Goal: Entertainment & Leisure: Consume media (video, audio)

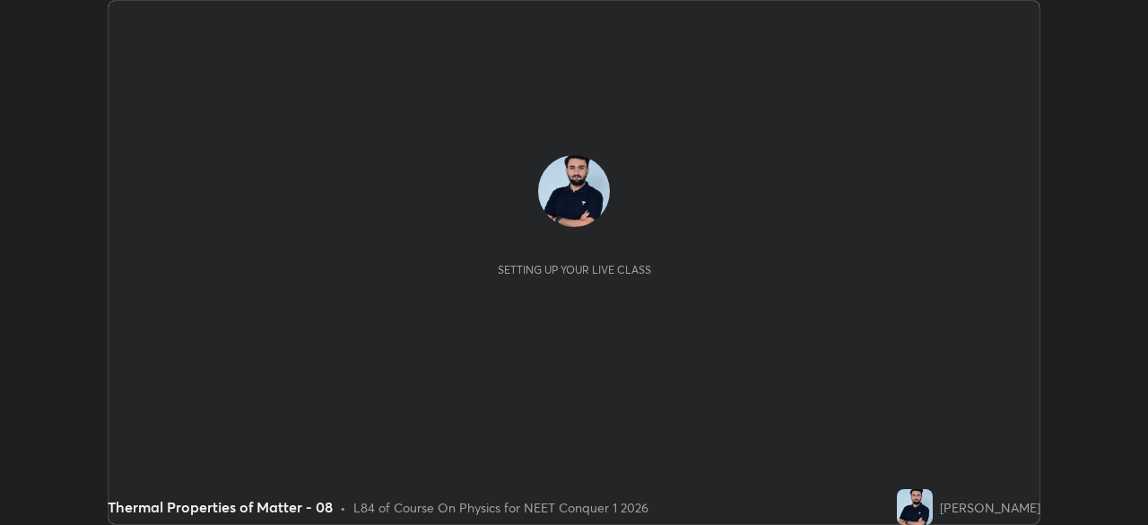
scroll to position [525, 1148]
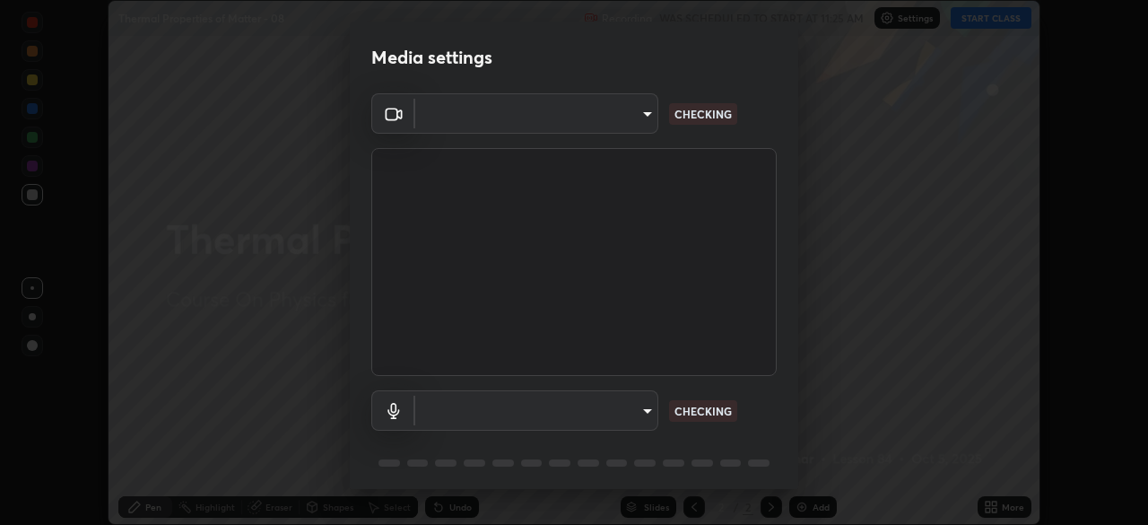
type input "b0e84f93268a6bc6c10e964920e8257ae587a14dfbb6e1f0eed47ef9ac306ae8"
type input "default"
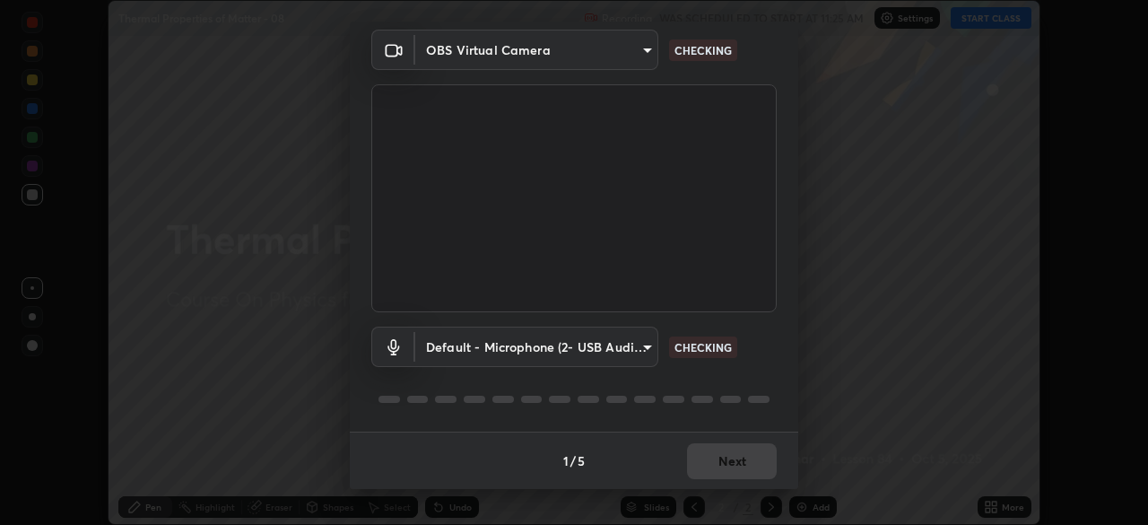
click at [733, 454] on div "1 / 5 Next" at bounding box center [574, 459] width 448 height 57
click at [727, 455] on div "1 / 5 Next" at bounding box center [574, 459] width 448 height 57
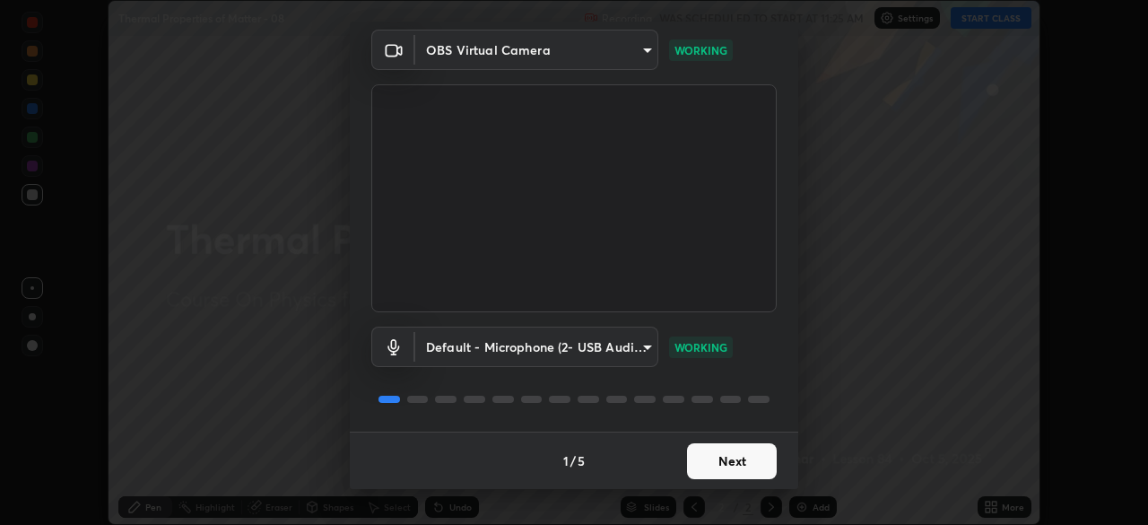
click at [696, 450] on button "Next" at bounding box center [732, 461] width 90 height 36
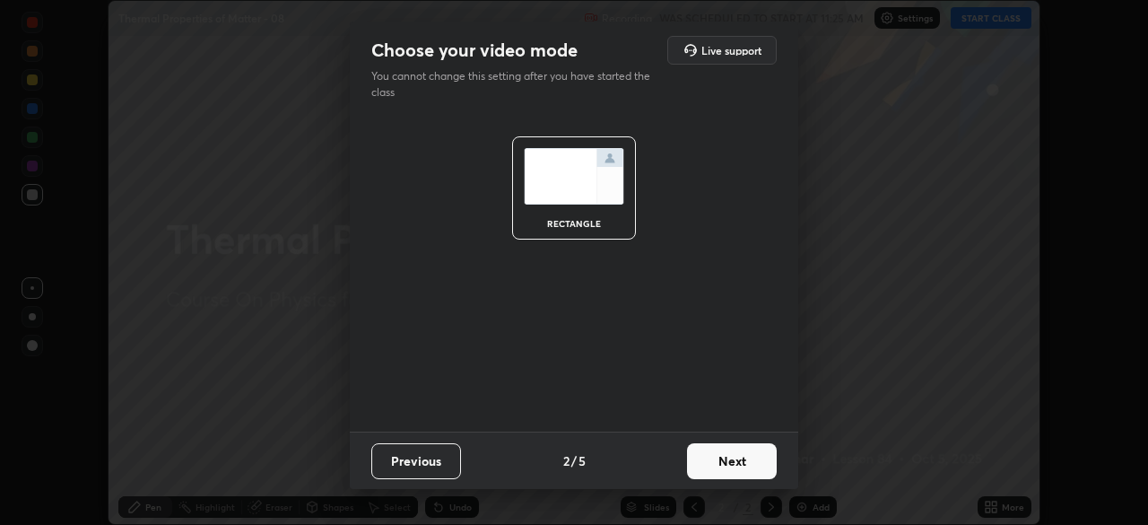
click at [715, 461] on button "Next" at bounding box center [732, 461] width 90 height 36
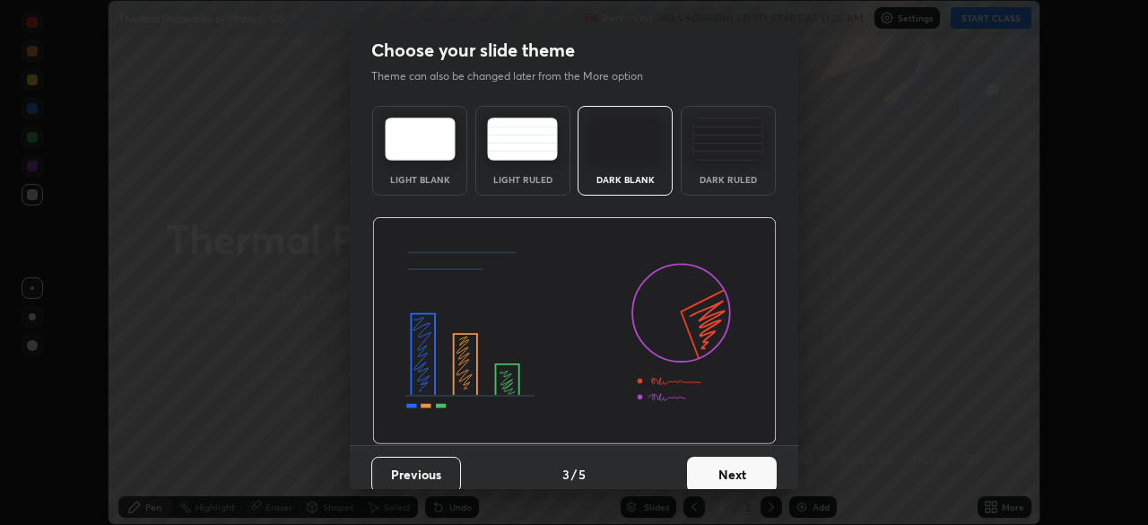
click at [715, 461] on button "Next" at bounding box center [732, 474] width 90 height 36
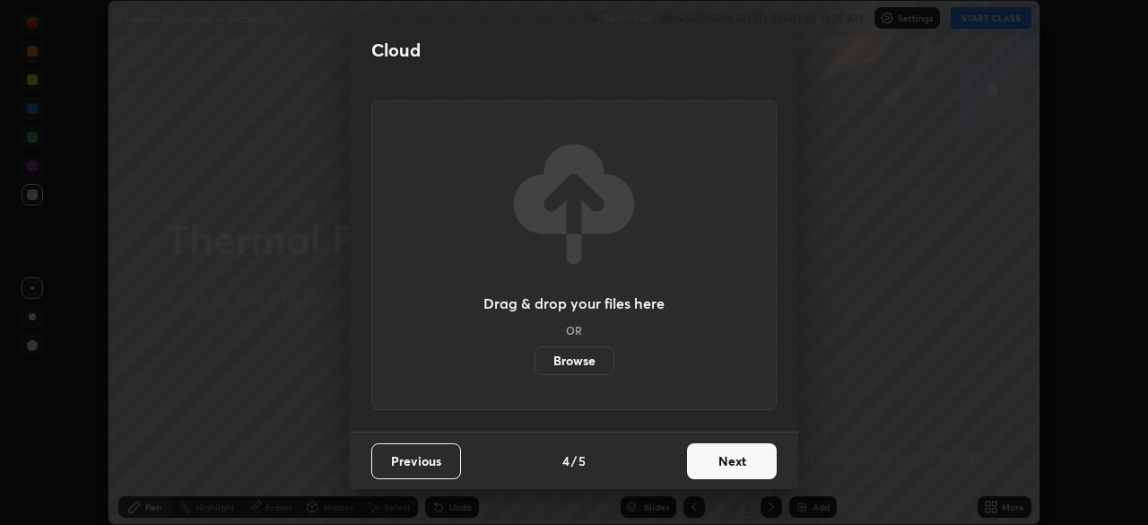
click at [720, 470] on button "Next" at bounding box center [732, 461] width 90 height 36
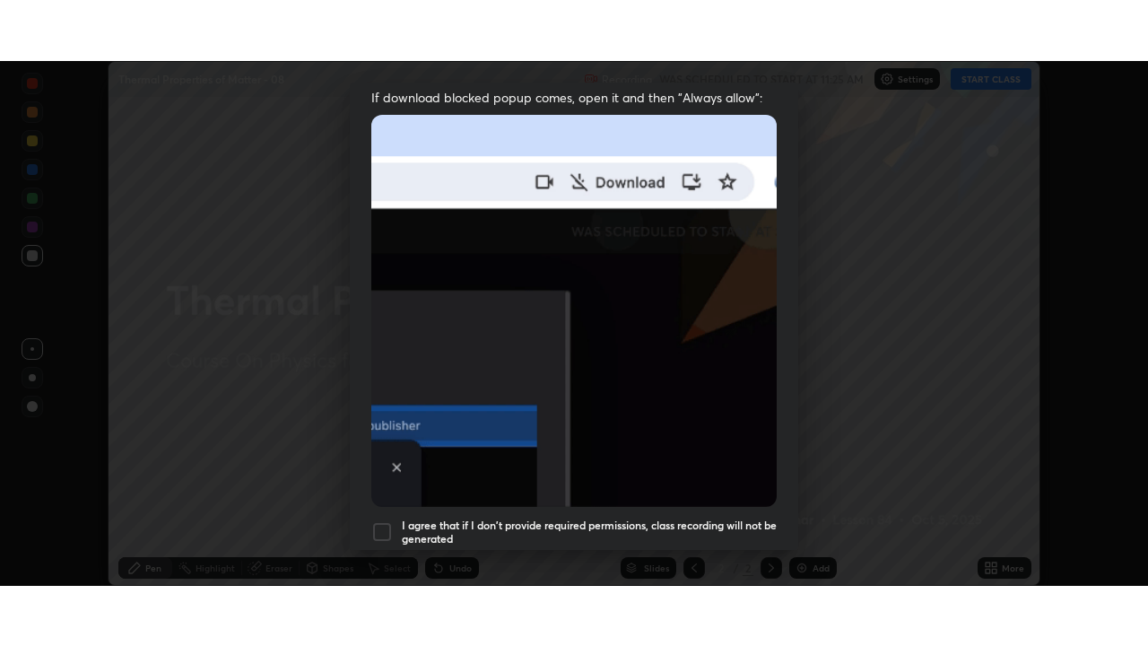
scroll to position [430, 0]
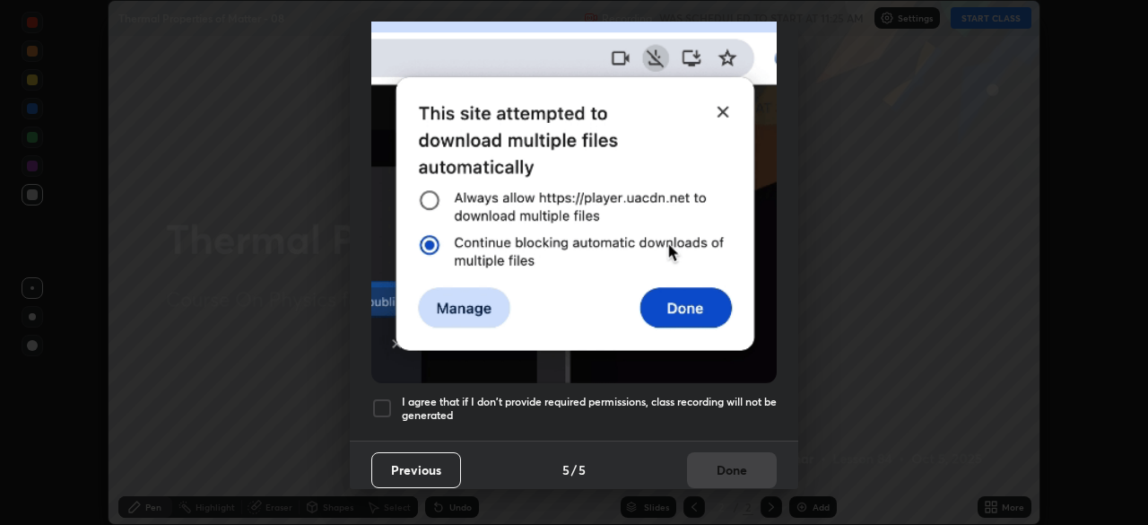
click at [681, 401] on h5 "I agree that if I don't provide required permissions, class recording will not …" at bounding box center [589, 409] width 375 height 28
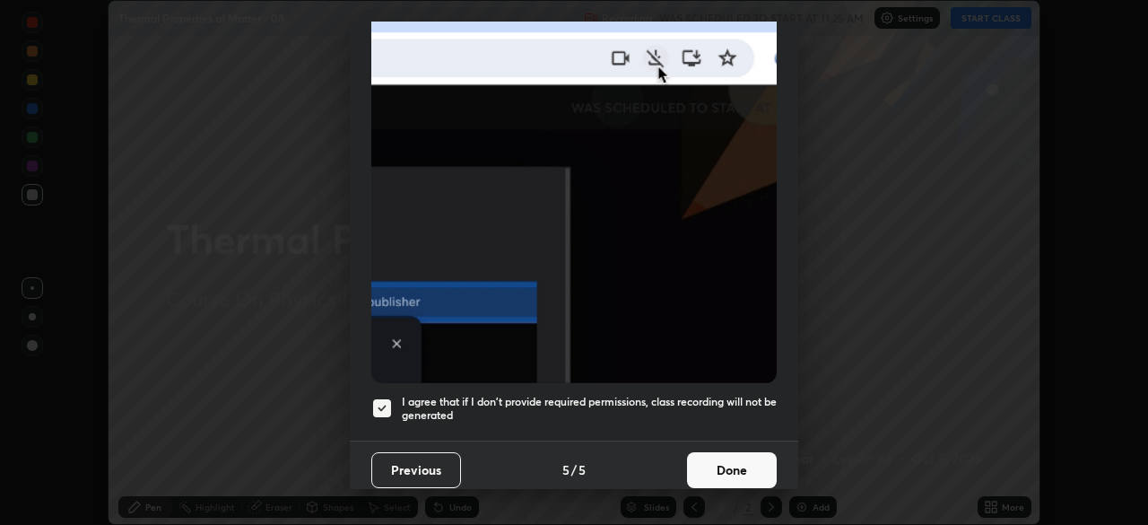
click at [758, 464] on button "Done" at bounding box center [732, 470] width 90 height 36
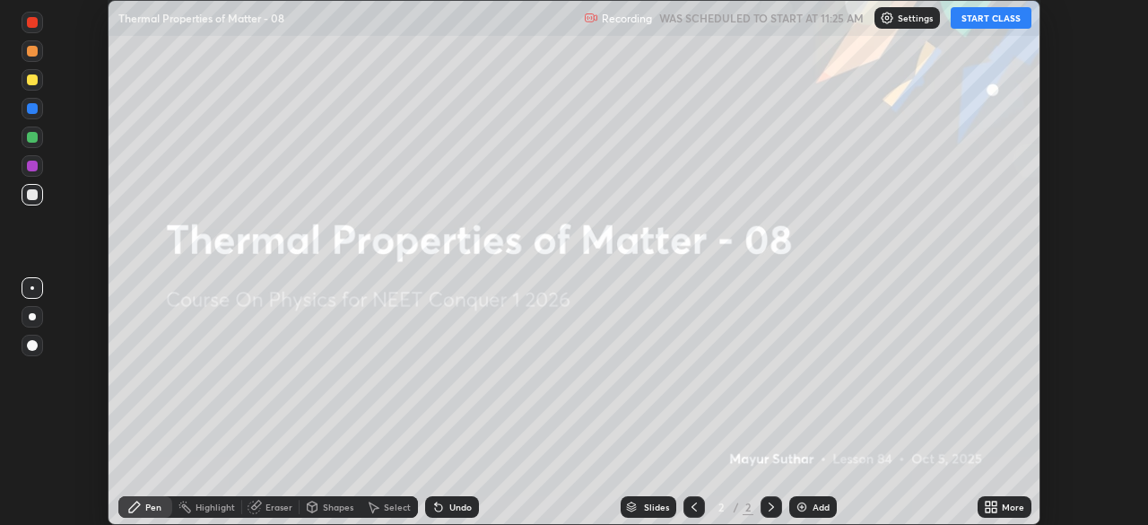
click at [988, 504] on icon at bounding box center [987, 503] width 4 height 4
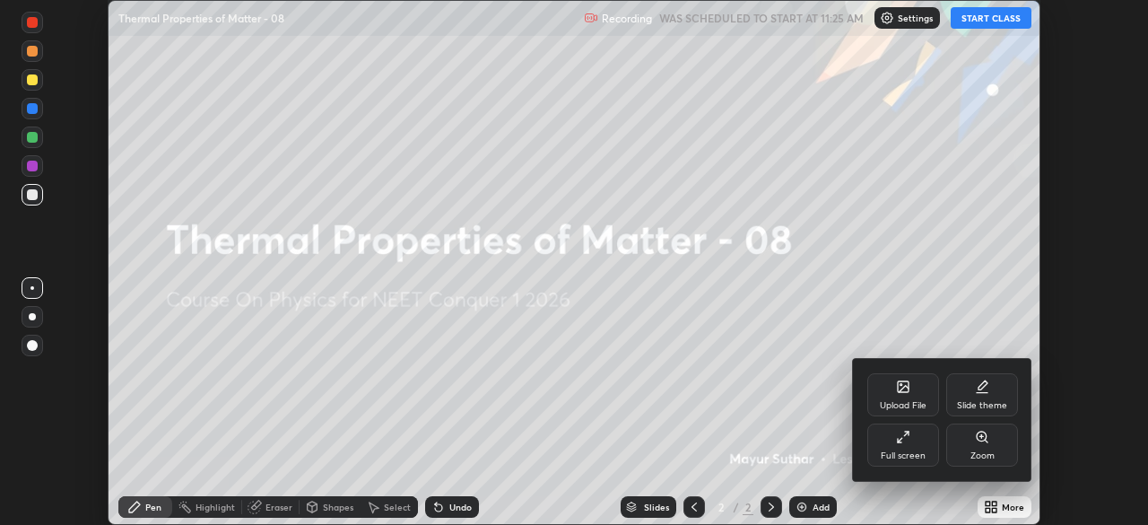
click at [922, 454] on div "Full screen" at bounding box center [903, 455] width 45 height 9
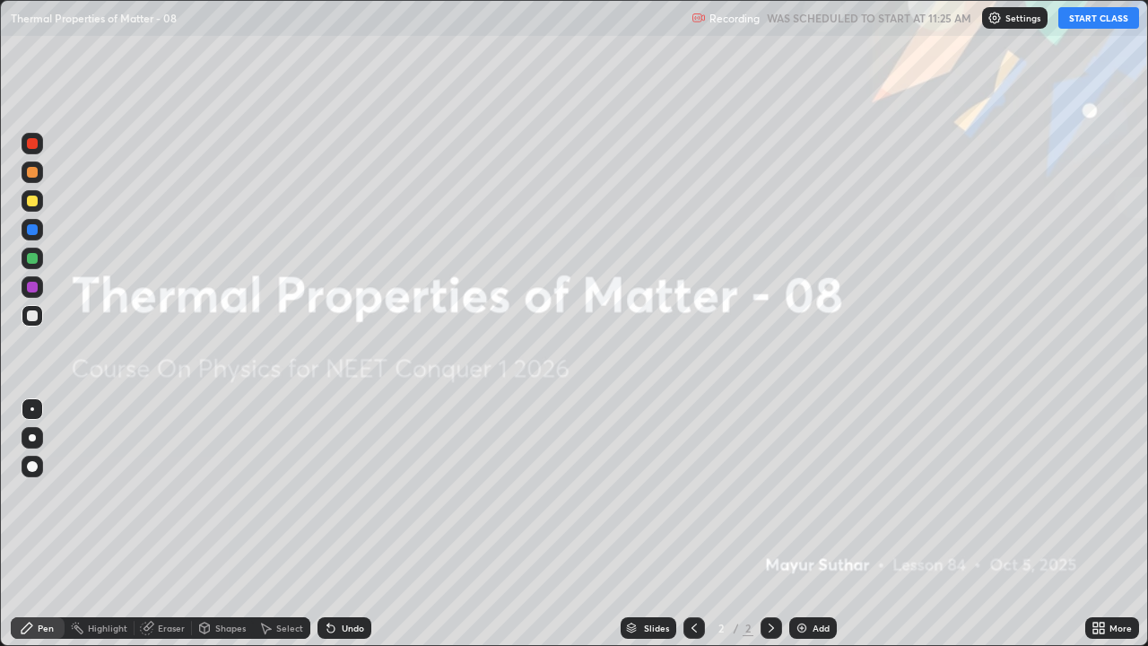
scroll to position [646, 1148]
click at [1087, 23] on button "START CLASS" at bounding box center [1098, 18] width 81 height 22
click at [39, 472] on div at bounding box center [33, 467] width 22 height 22
click at [801, 524] on img at bounding box center [801, 628] width 14 height 14
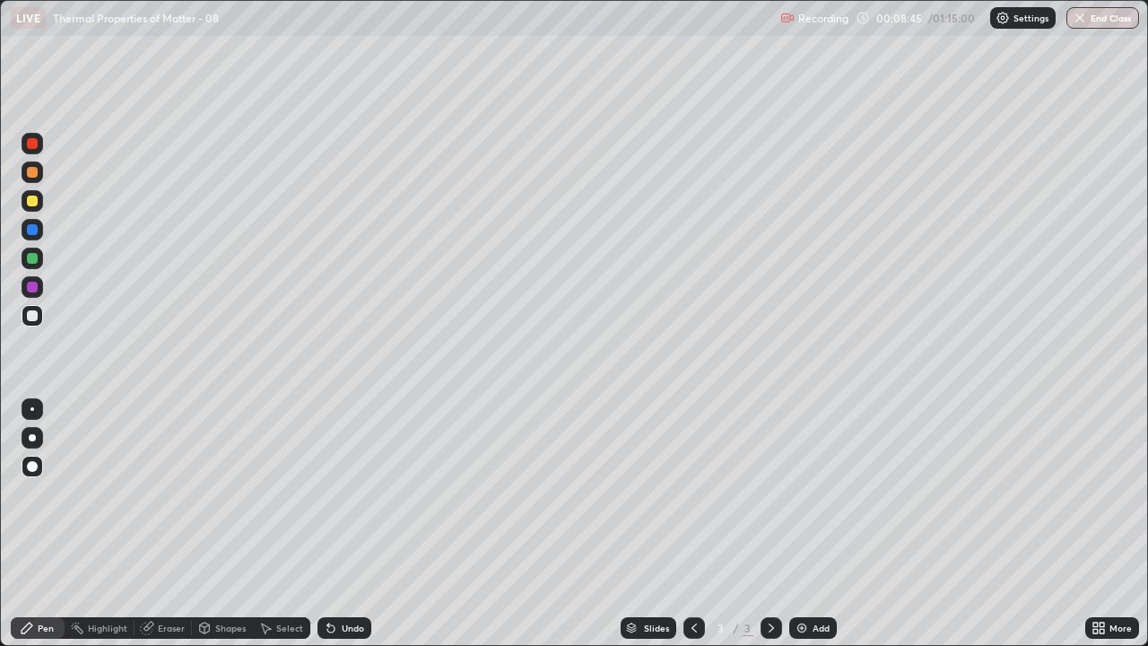
click at [33, 203] on div at bounding box center [32, 200] width 11 height 11
click at [34, 230] on div at bounding box center [32, 229] width 11 height 11
click at [32, 288] on div at bounding box center [32, 287] width 11 height 11
click at [353, 524] on div "Undo" at bounding box center [353, 627] width 22 height 9
click at [30, 317] on div at bounding box center [32, 315] width 11 height 11
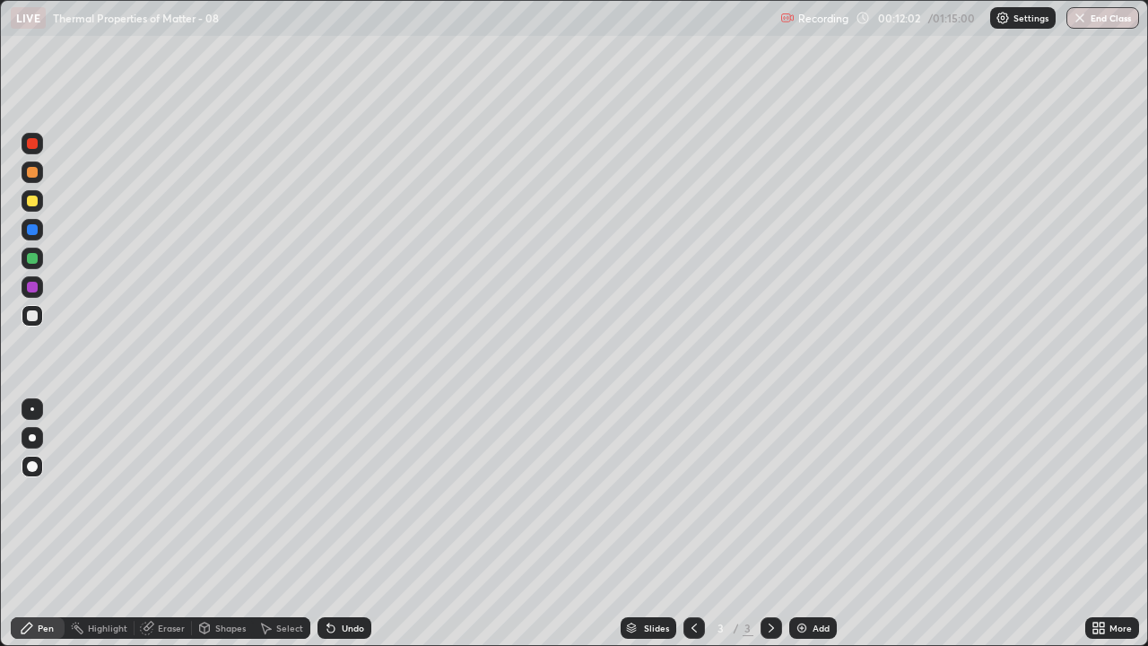
click at [32, 288] on div at bounding box center [32, 287] width 11 height 11
click at [808, 524] on div "Add" at bounding box center [813, 628] width 48 height 22
click at [30, 311] on div at bounding box center [32, 315] width 11 height 11
click at [687, 524] on icon at bounding box center [694, 628] width 14 height 14
click at [779, 524] on div at bounding box center [771, 628] width 22 height 22
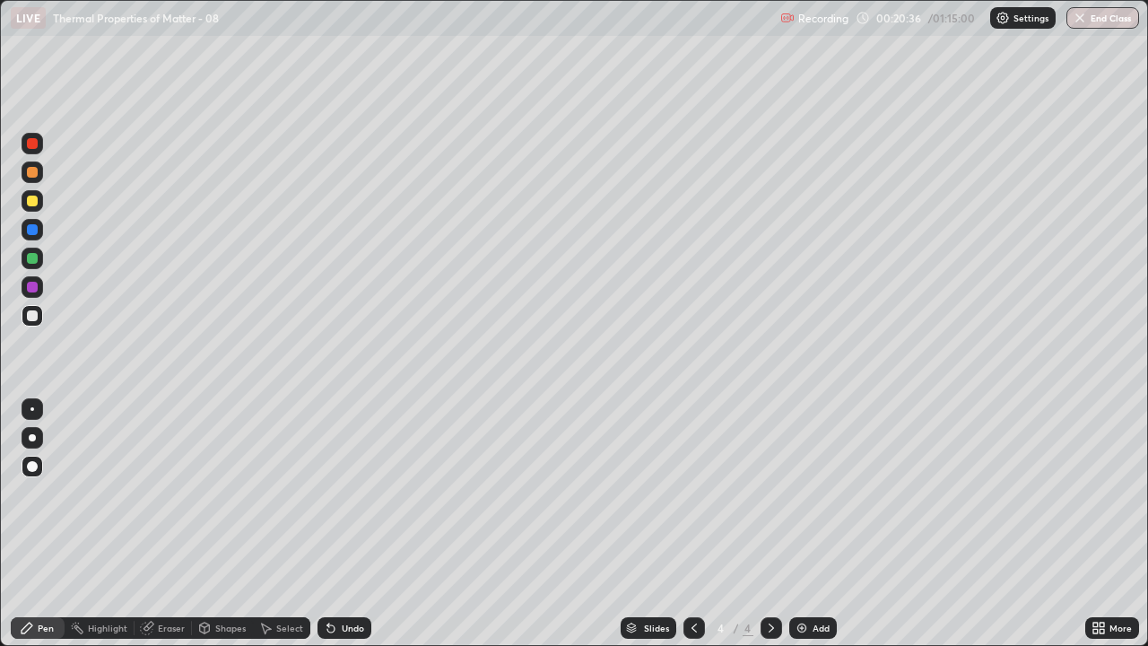
click at [34, 210] on div at bounding box center [33, 201] width 22 height 22
click at [39, 317] on div at bounding box center [33, 316] width 22 height 22
